Goal: Transaction & Acquisition: Purchase product/service

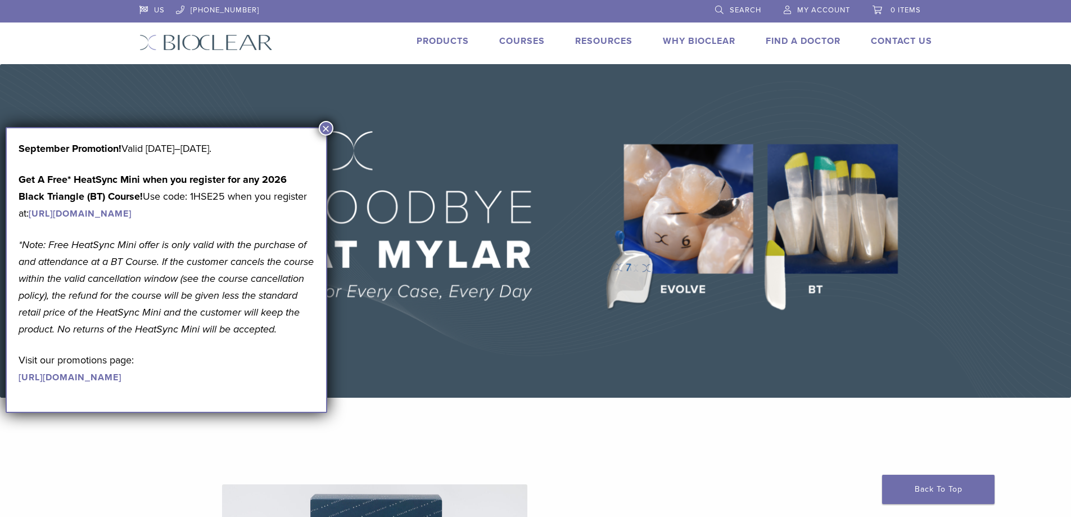
click at [323, 126] on button "×" at bounding box center [326, 128] width 15 height 15
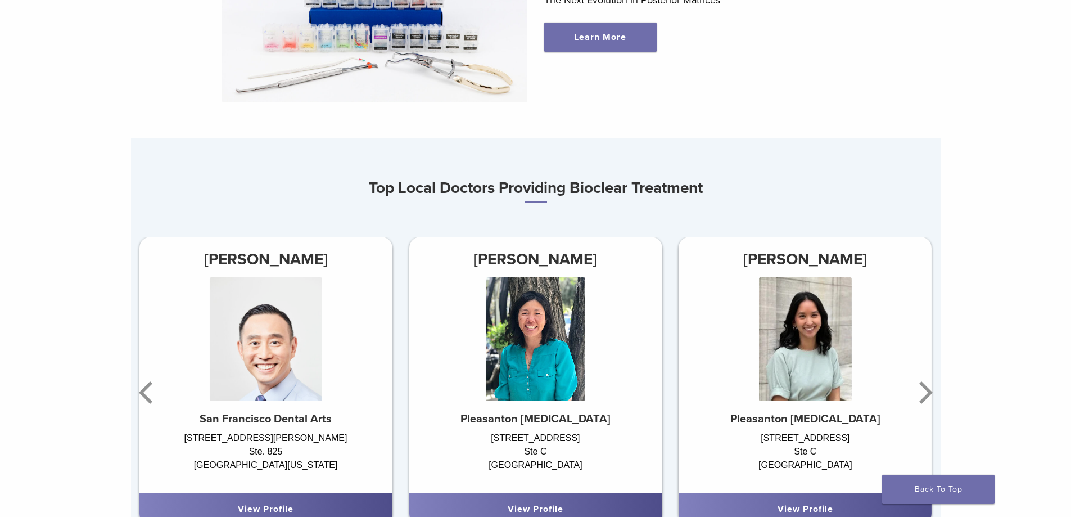
scroll to position [731, 0]
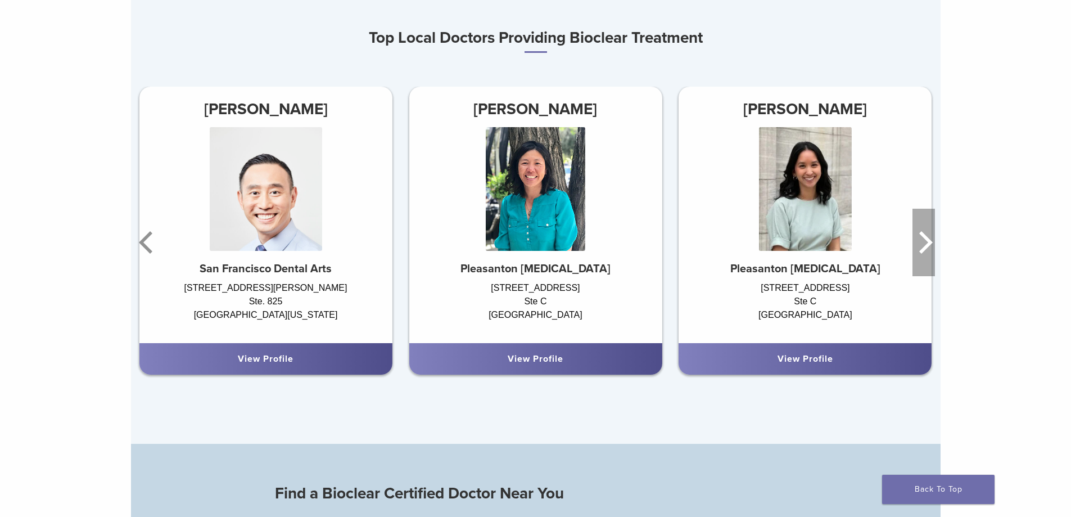
click at [935, 276] on icon "Next" at bounding box center [924, 242] width 22 height 67
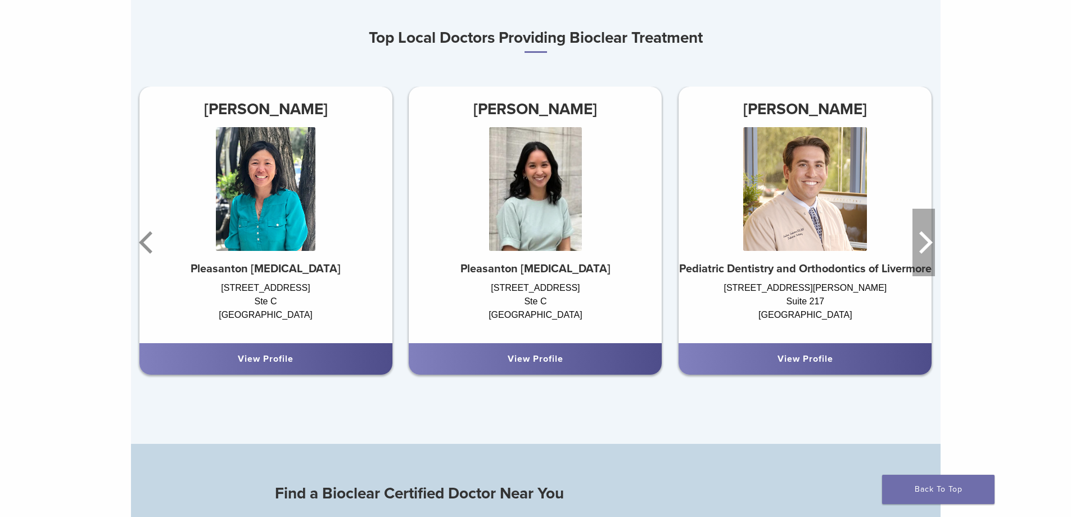
click at [935, 276] on icon "Next" at bounding box center [924, 242] width 22 height 67
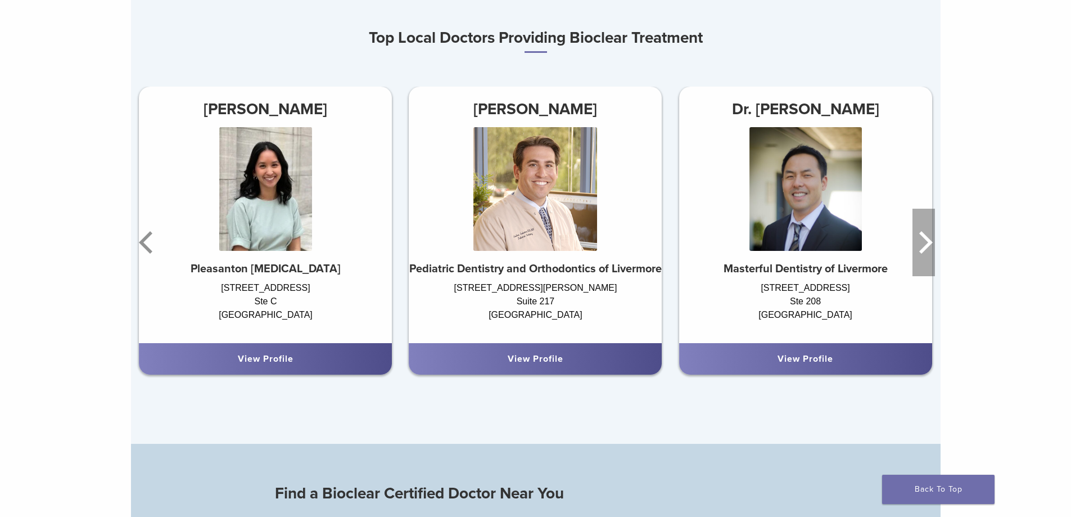
click at [935, 276] on icon "Next" at bounding box center [924, 242] width 22 height 67
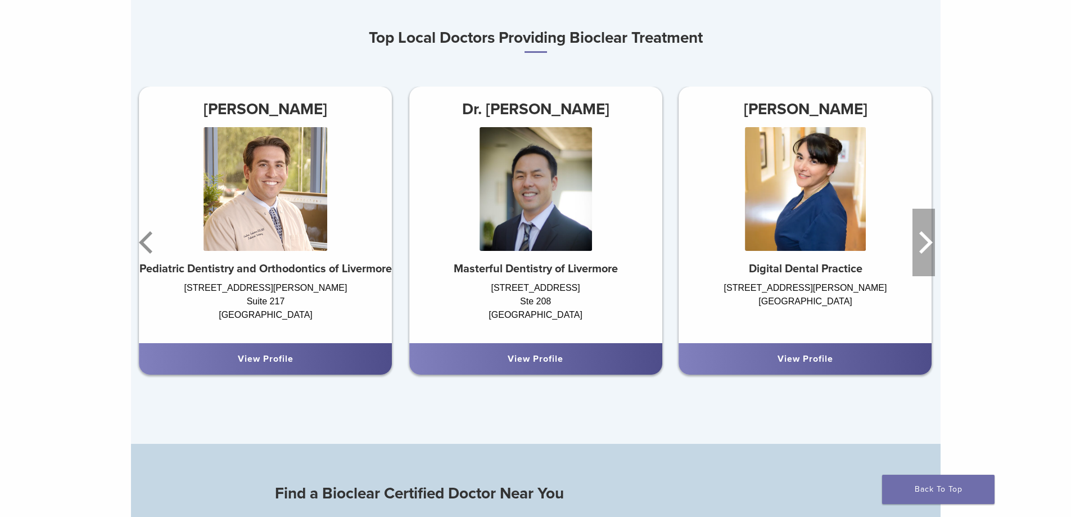
click at [935, 276] on icon "Next" at bounding box center [924, 242] width 22 height 67
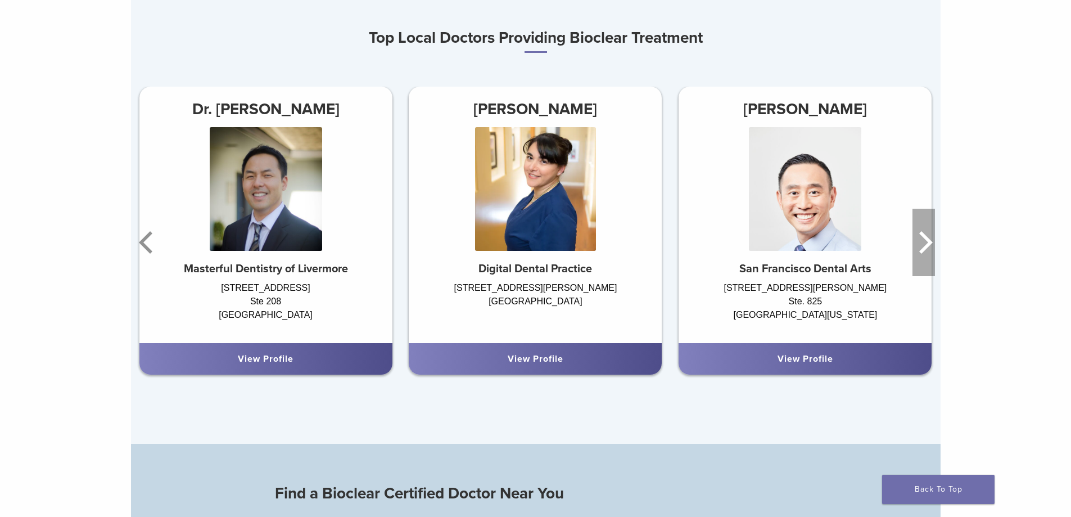
click at [935, 276] on icon "Next" at bounding box center [924, 242] width 22 height 67
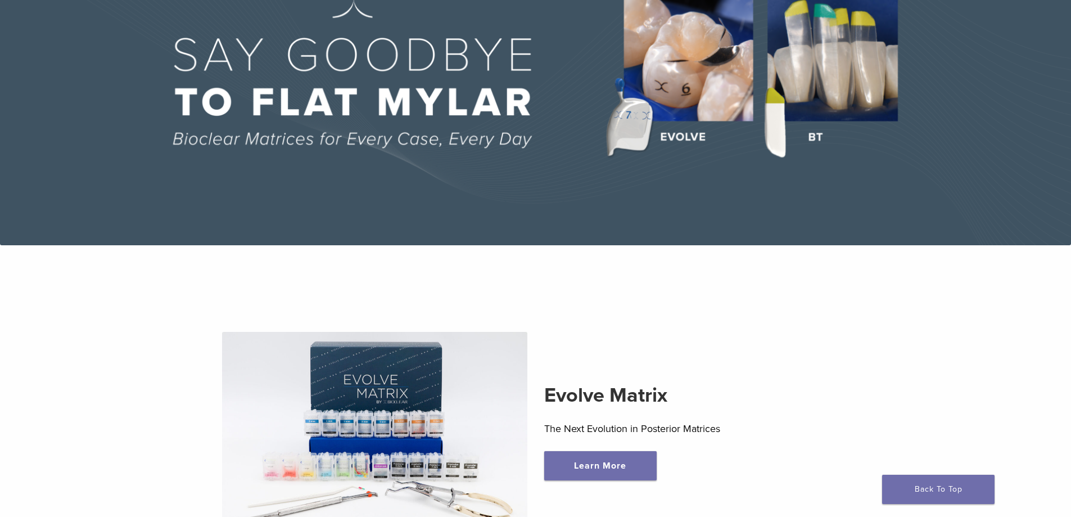
scroll to position [0, 0]
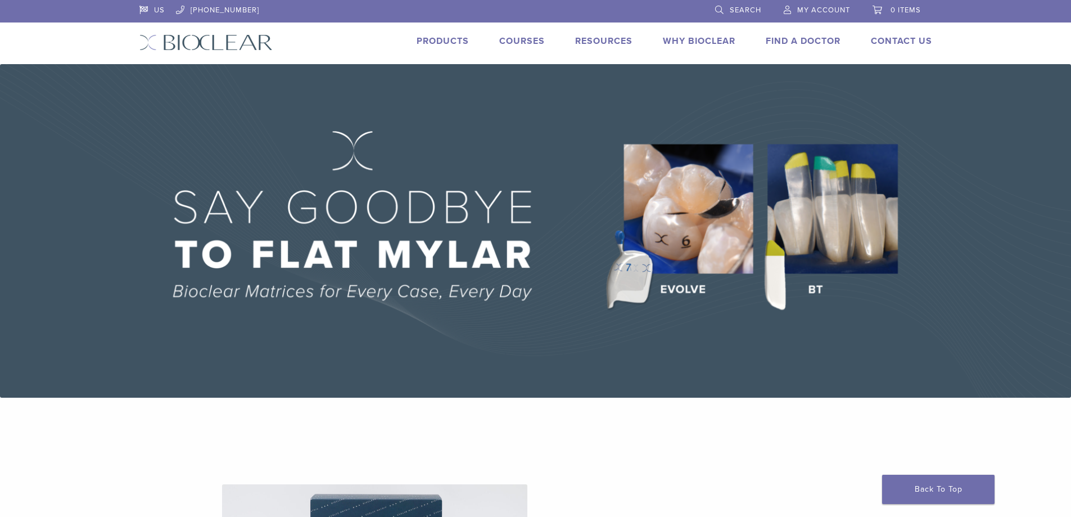
click at [420, 47] on link "Products" at bounding box center [443, 40] width 52 height 11
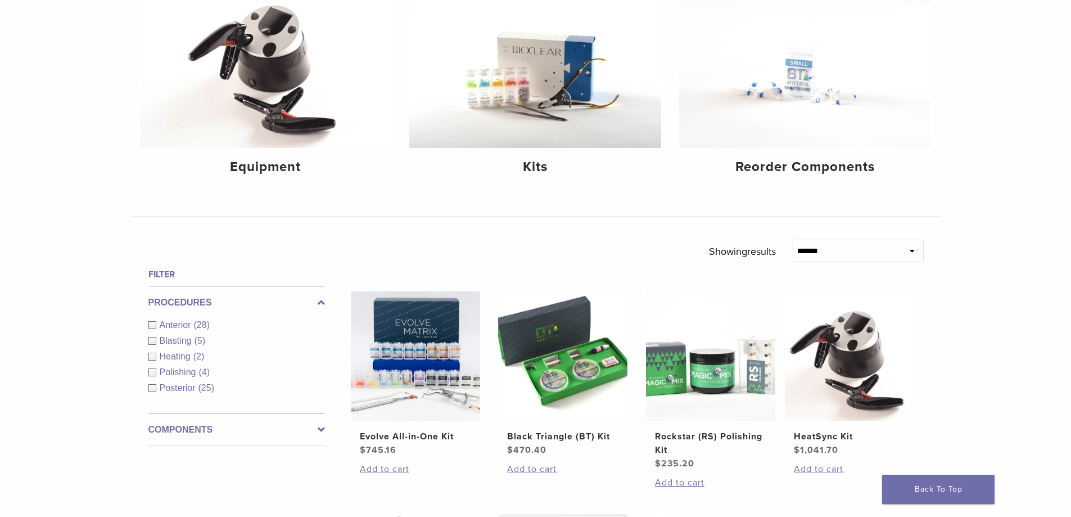
scroll to position [169, 0]
click at [847, 125] on img at bounding box center [805, 63] width 252 height 168
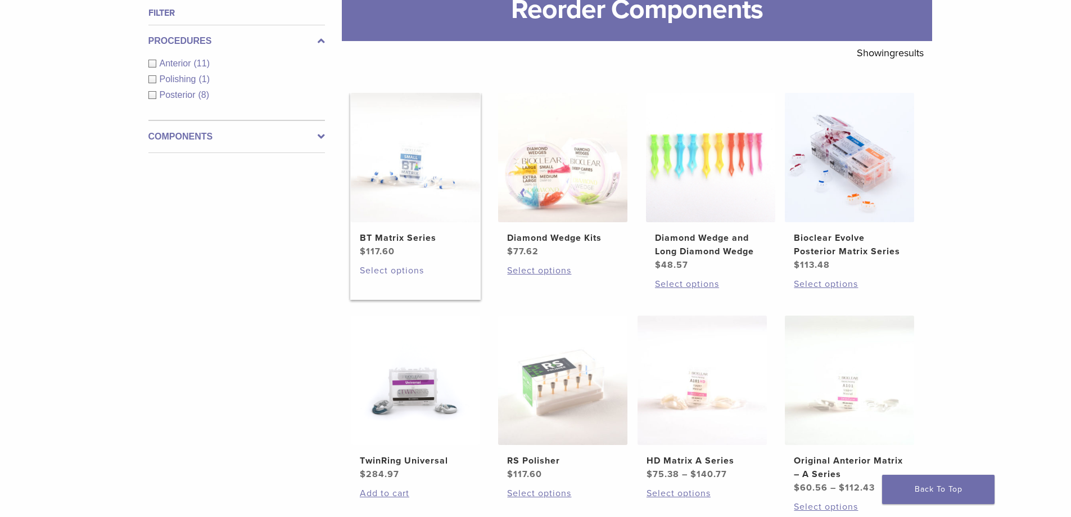
scroll to position [169, 0]
